Goal: Information Seeking & Learning: Understand process/instructions

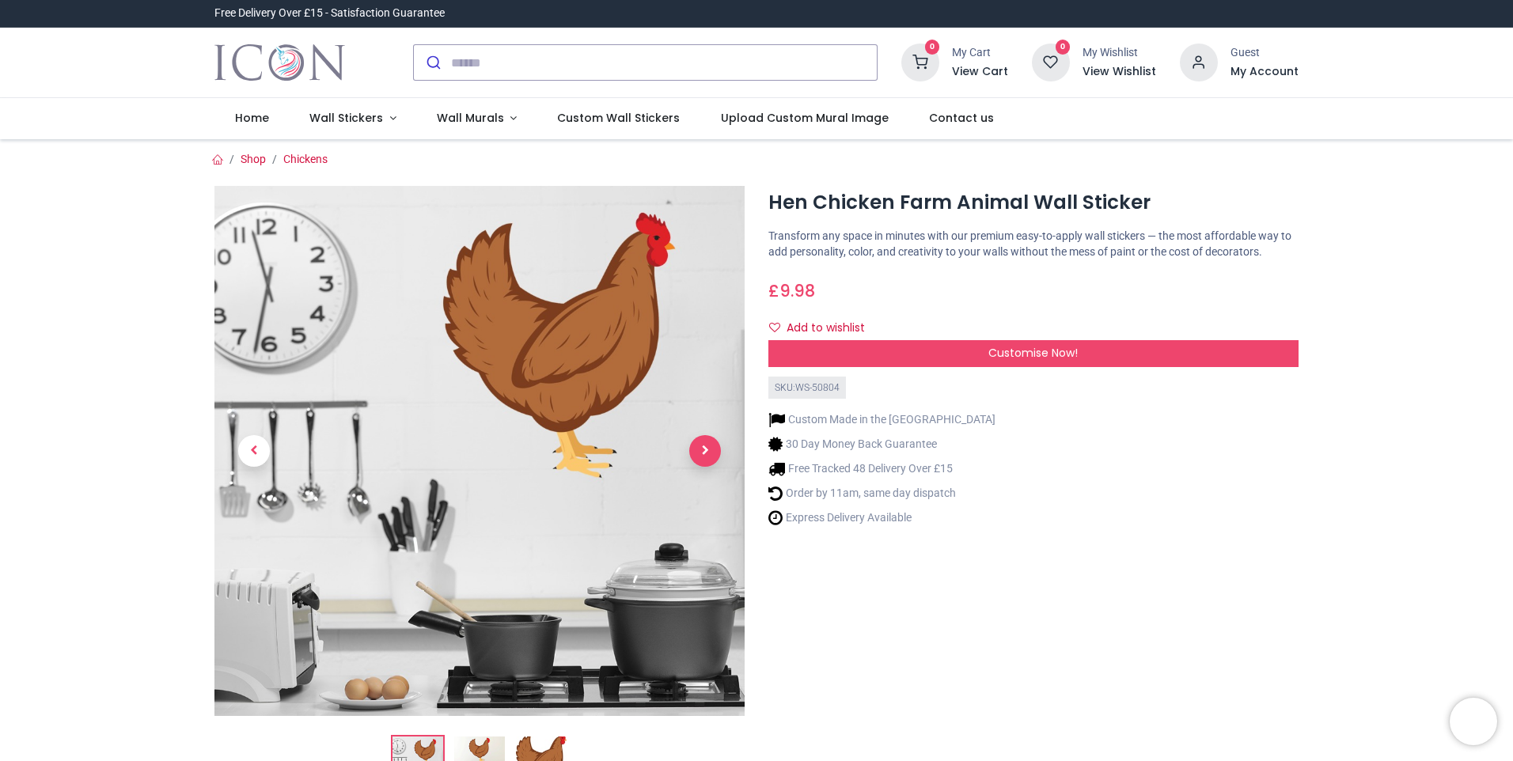
click at [703, 454] on span "Next" at bounding box center [705, 451] width 32 height 32
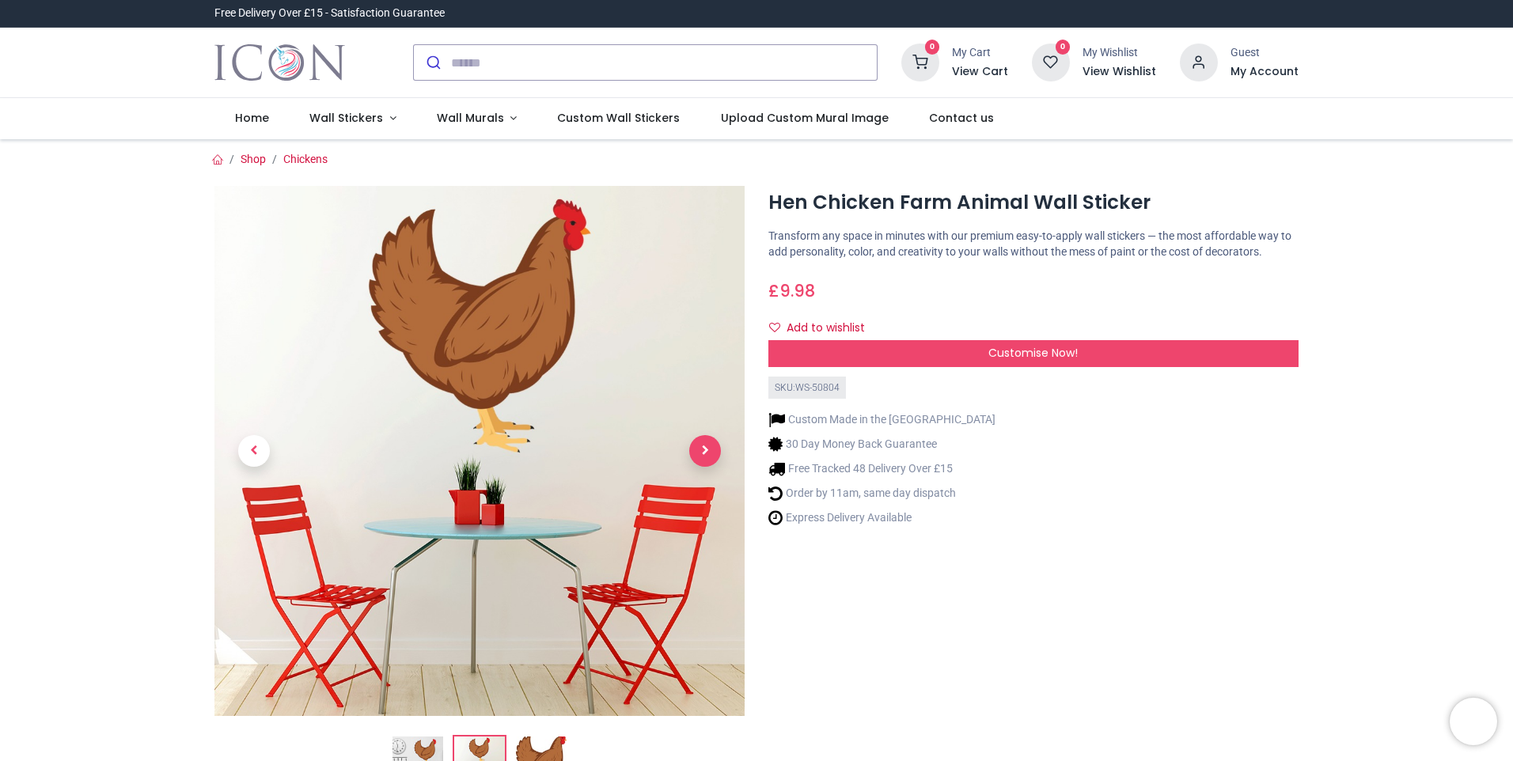
click at [703, 454] on span "Next" at bounding box center [705, 451] width 32 height 32
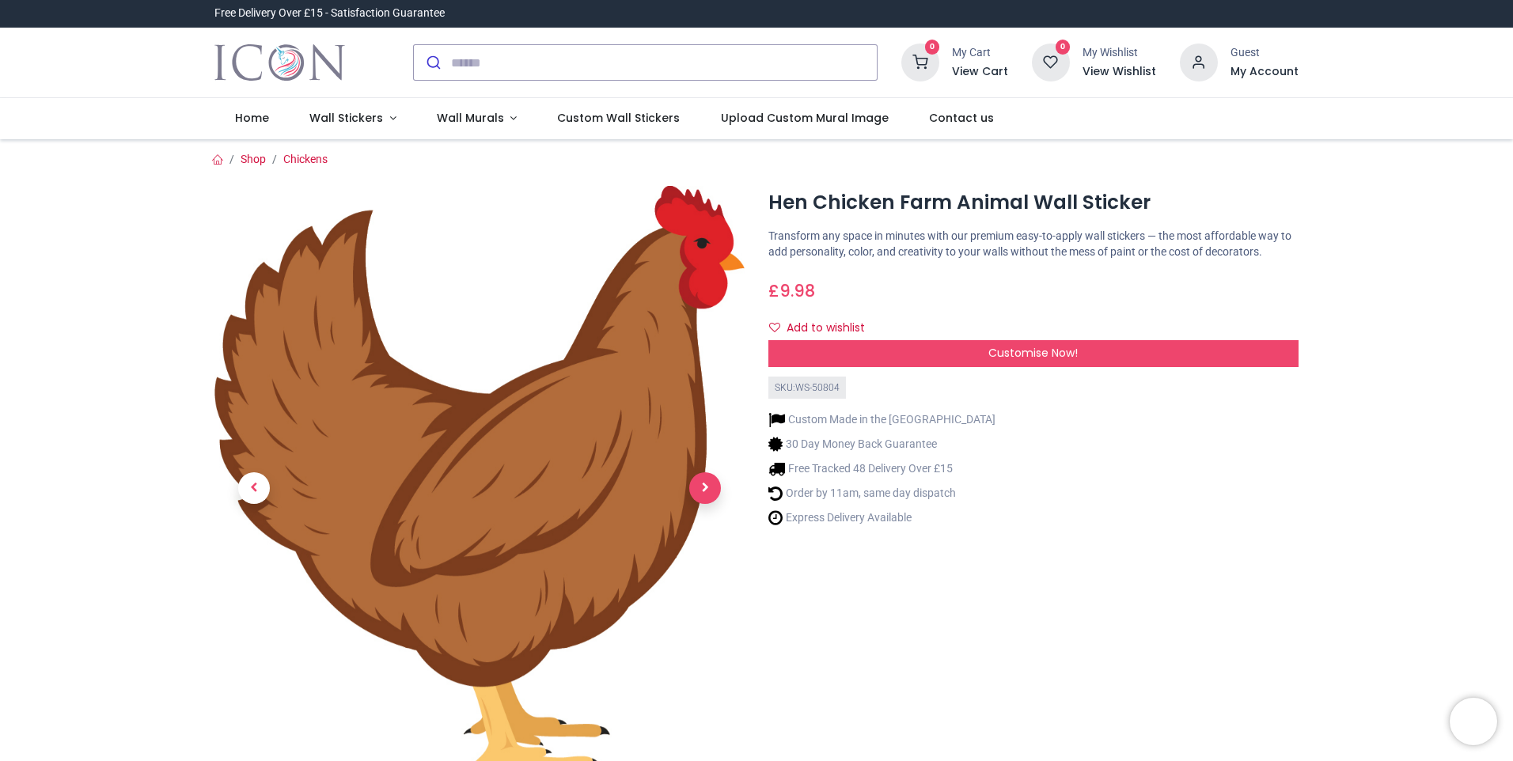
click at [702, 454] on link at bounding box center [704, 488] width 79 height 423
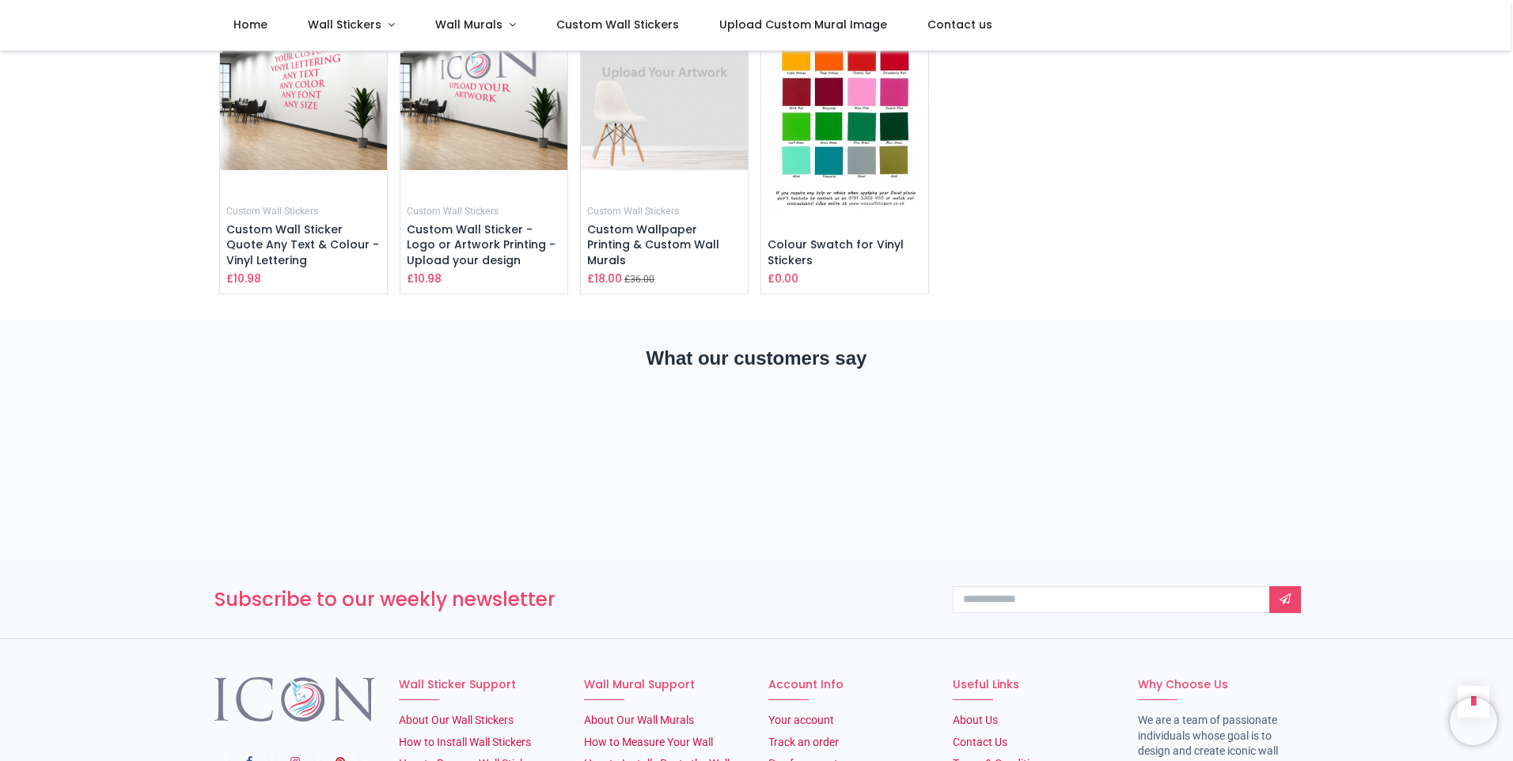
scroll to position [2276, 0]
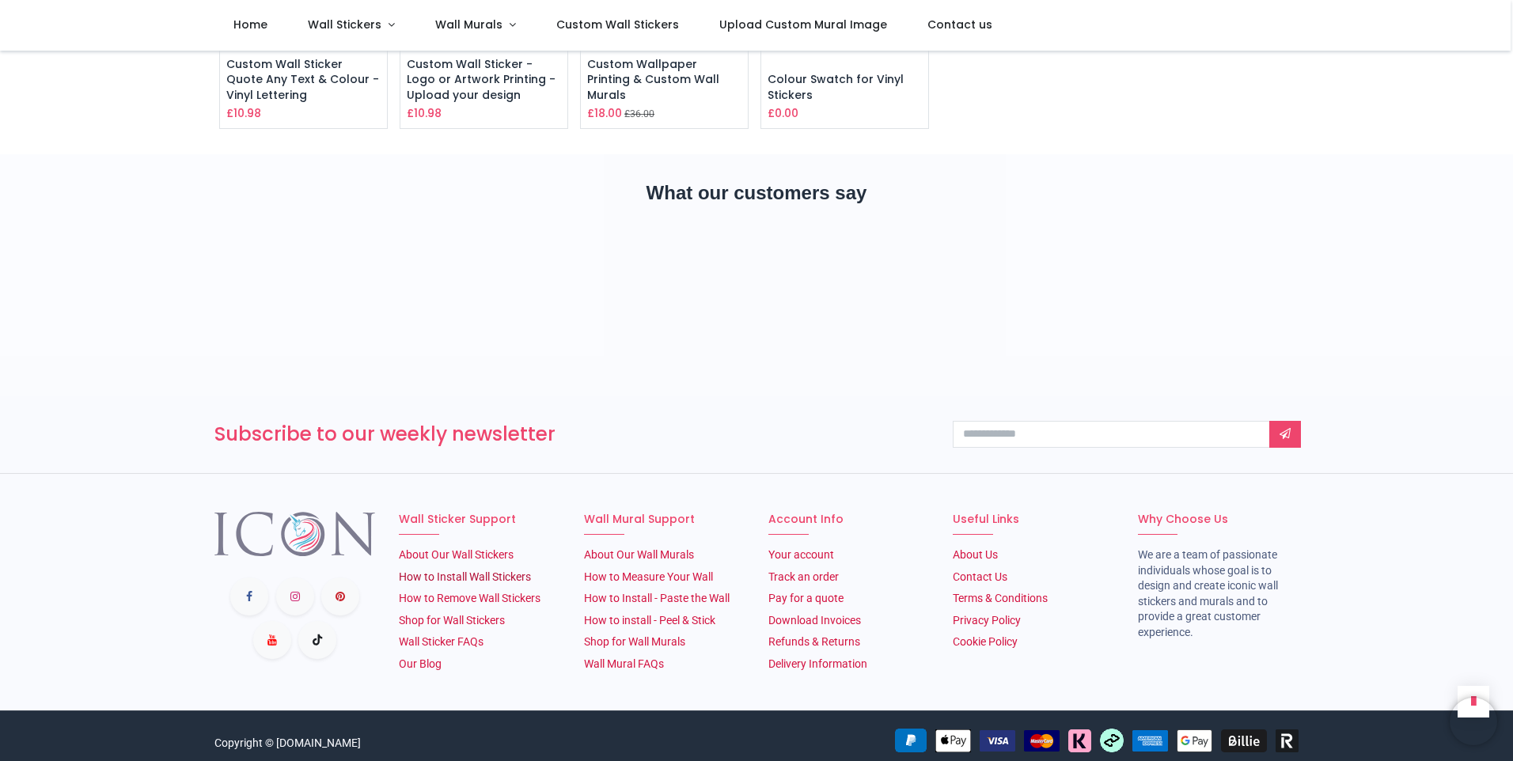
click at [497, 571] on link "How to Install Wall Stickers" at bounding box center [465, 577] width 132 height 13
